Goal: Task Accomplishment & Management: Manage account settings

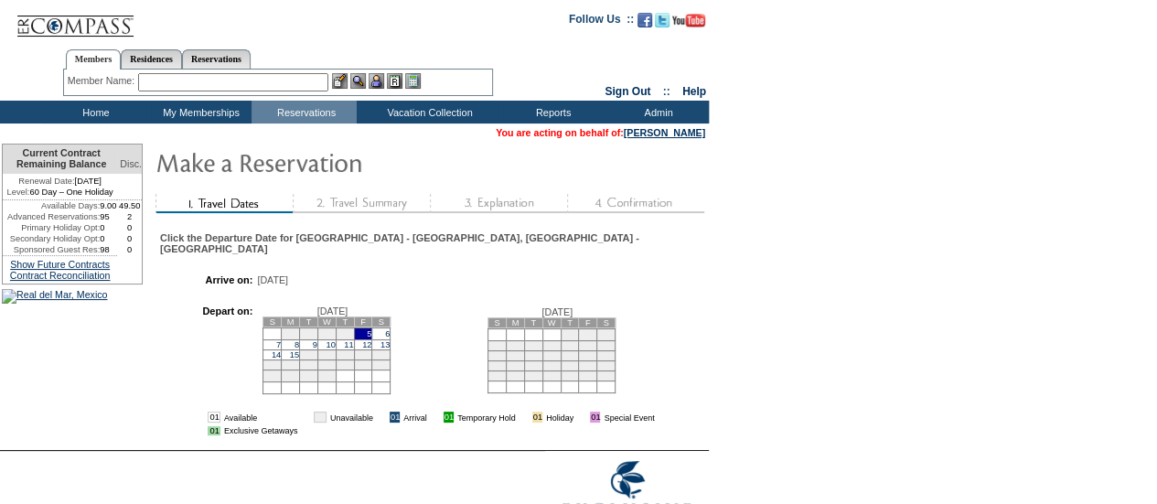
click at [300, 349] on td "8" at bounding box center [291, 344] width 18 height 10
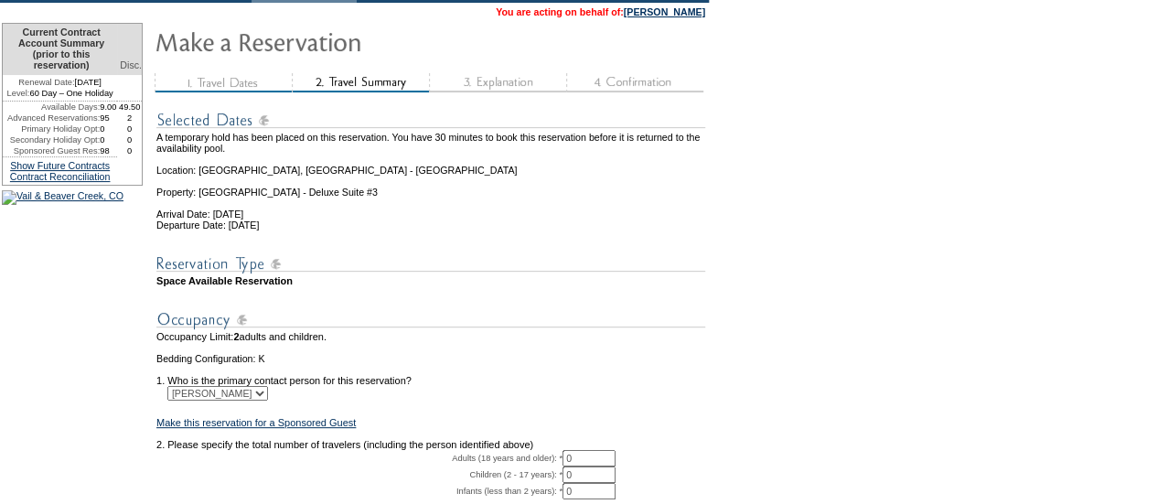
scroll to position [323, 0]
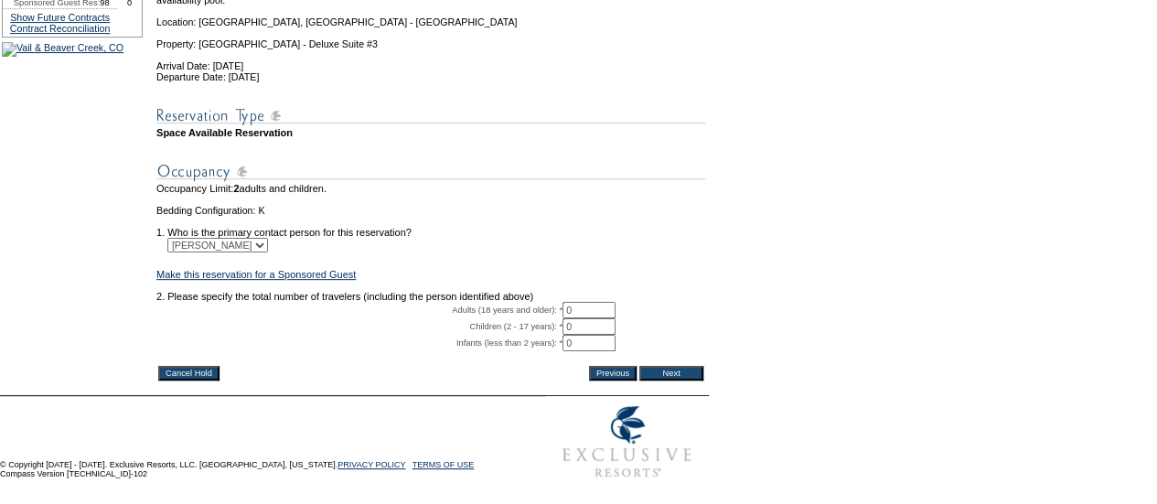
click at [591, 302] on input "0" at bounding box center [588, 310] width 53 height 16
type input "2"
click at [673, 339] on table "A temporary hold has been placed on this reservation. You have 30 minutes to bo…" at bounding box center [431, 166] width 552 height 436
click at [673, 366] on input "Next" at bounding box center [671, 373] width 64 height 15
